Goal: Transaction & Acquisition: Subscribe to service/newsletter

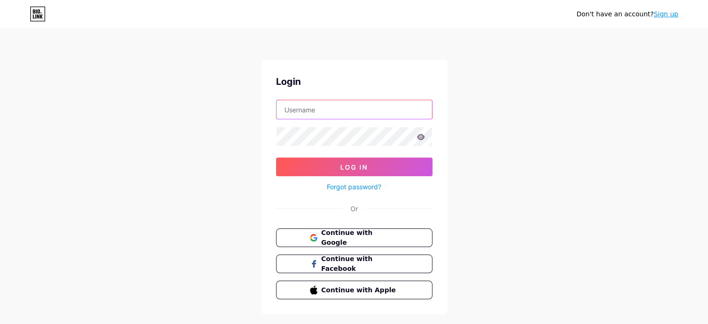
click at [324, 111] on input "text" at bounding box center [354, 109] width 155 height 19
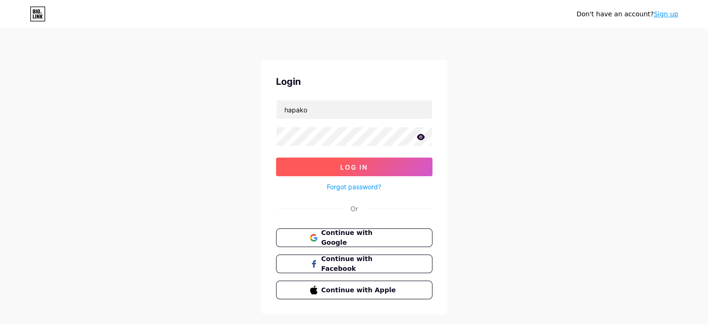
click at [312, 171] on button "Log In" at bounding box center [354, 166] width 156 height 19
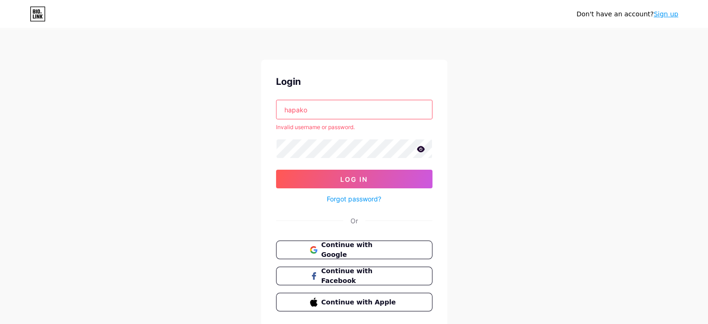
click at [291, 109] on input "hapako" at bounding box center [354, 109] width 155 height 19
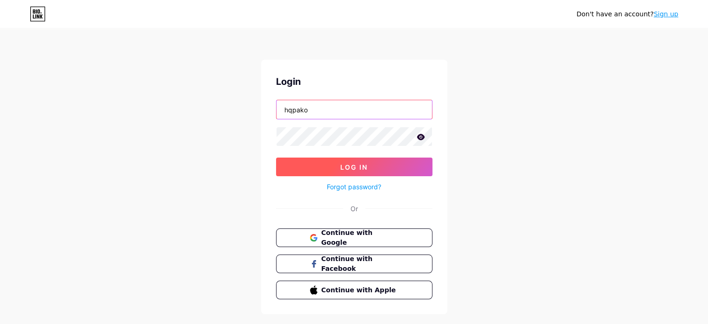
type input "hqpako"
click at [366, 169] on span "Log In" at bounding box center [353, 167] width 27 height 8
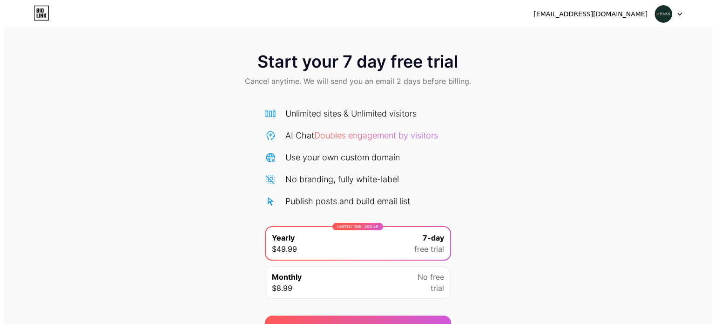
scroll to position [50, 0]
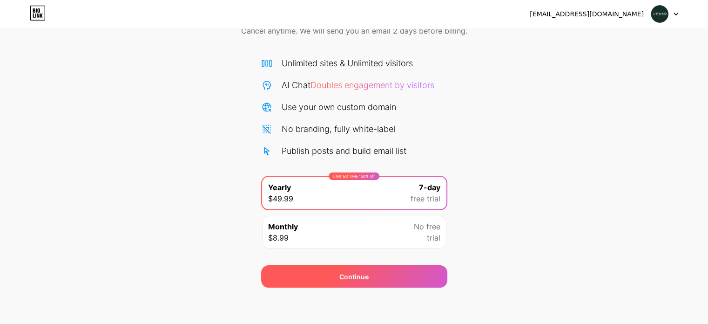
click at [364, 269] on div "Continue" at bounding box center [354, 276] width 186 height 22
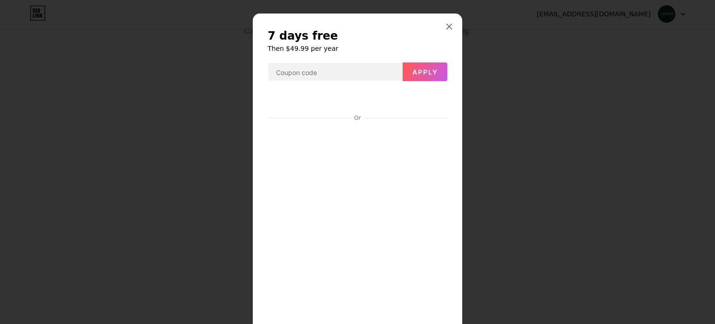
scroll to position [0, 0]
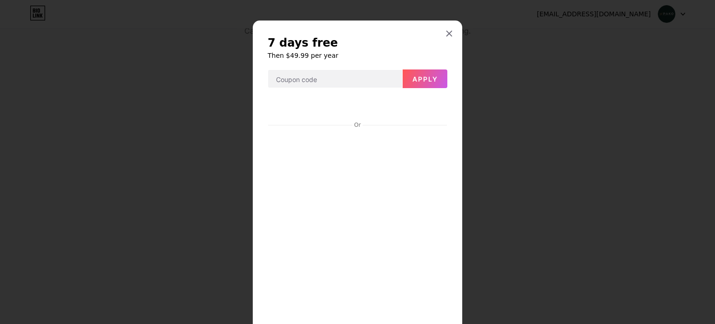
click at [453, 216] on div "7 days free Then $49.99 per year Apply Or Start trial" at bounding box center [357, 207] width 209 height 374
click at [285, 54] on h6 "Then $49.99 per year" at bounding box center [358, 55] width 180 height 9
click at [446, 36] on icon at bounding box center [449, 33] width 7 height 7
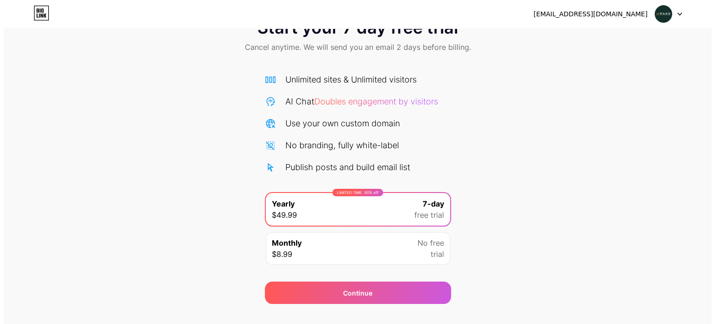
scroll to position [50, 0]
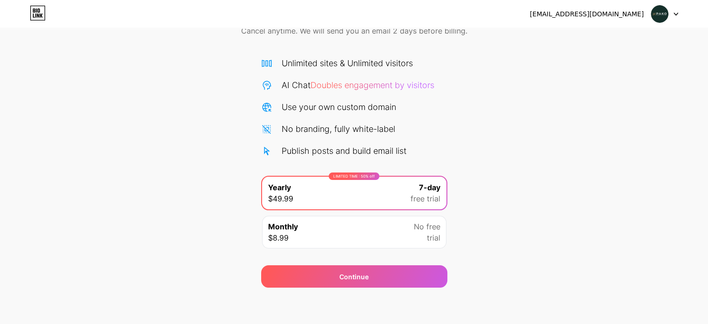
click at [371, 230] on div "Monthly $8.99 No free trial" at bounding box center [354, 232] width 184 height 33
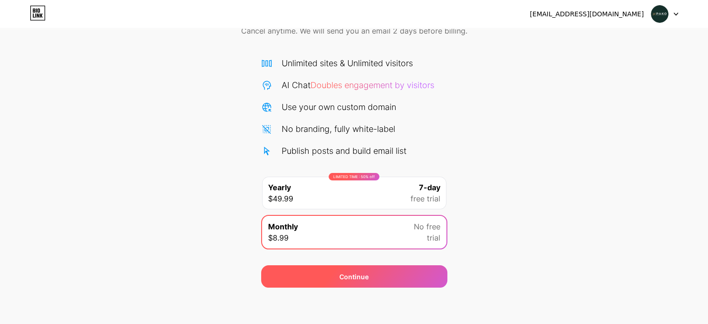
click at [339, 274] on div "Continue" at bounding box center [354, 276] width 186 height 22
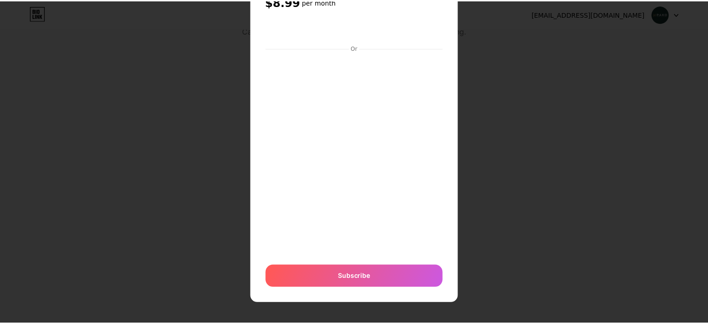
scroll to position [0, 0]
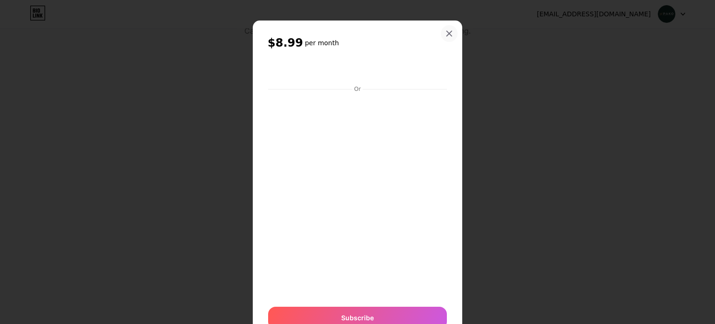
click at [447, 34] on icon at bounding box center [449, 33] width 7 height 7
